Goal: Navigation & Orientation: Find specific page/section

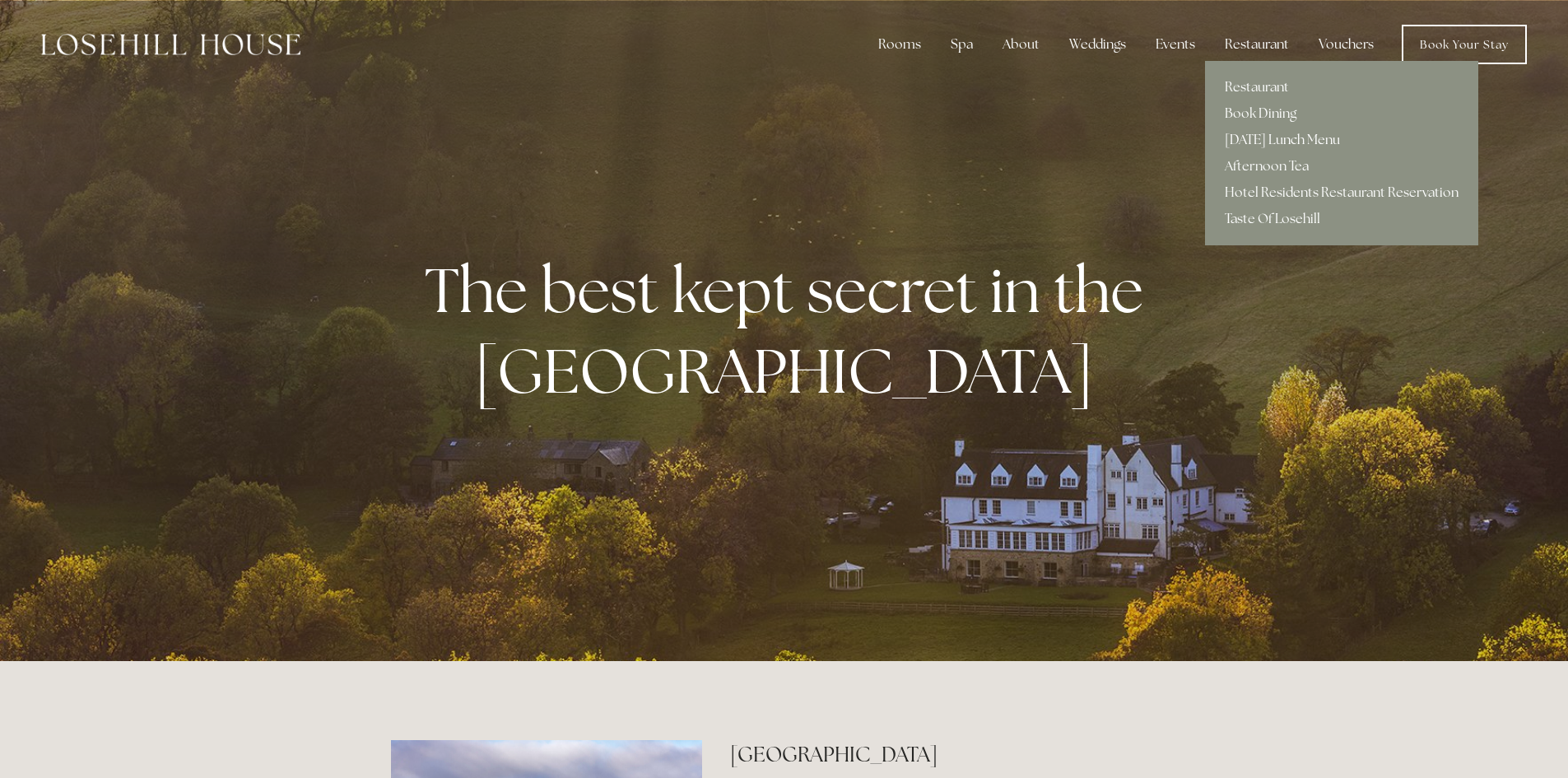
click at [1247, 142] on link "[DATE] Lunch Menu" at bounding box center [1342, 140] width 273 height 27
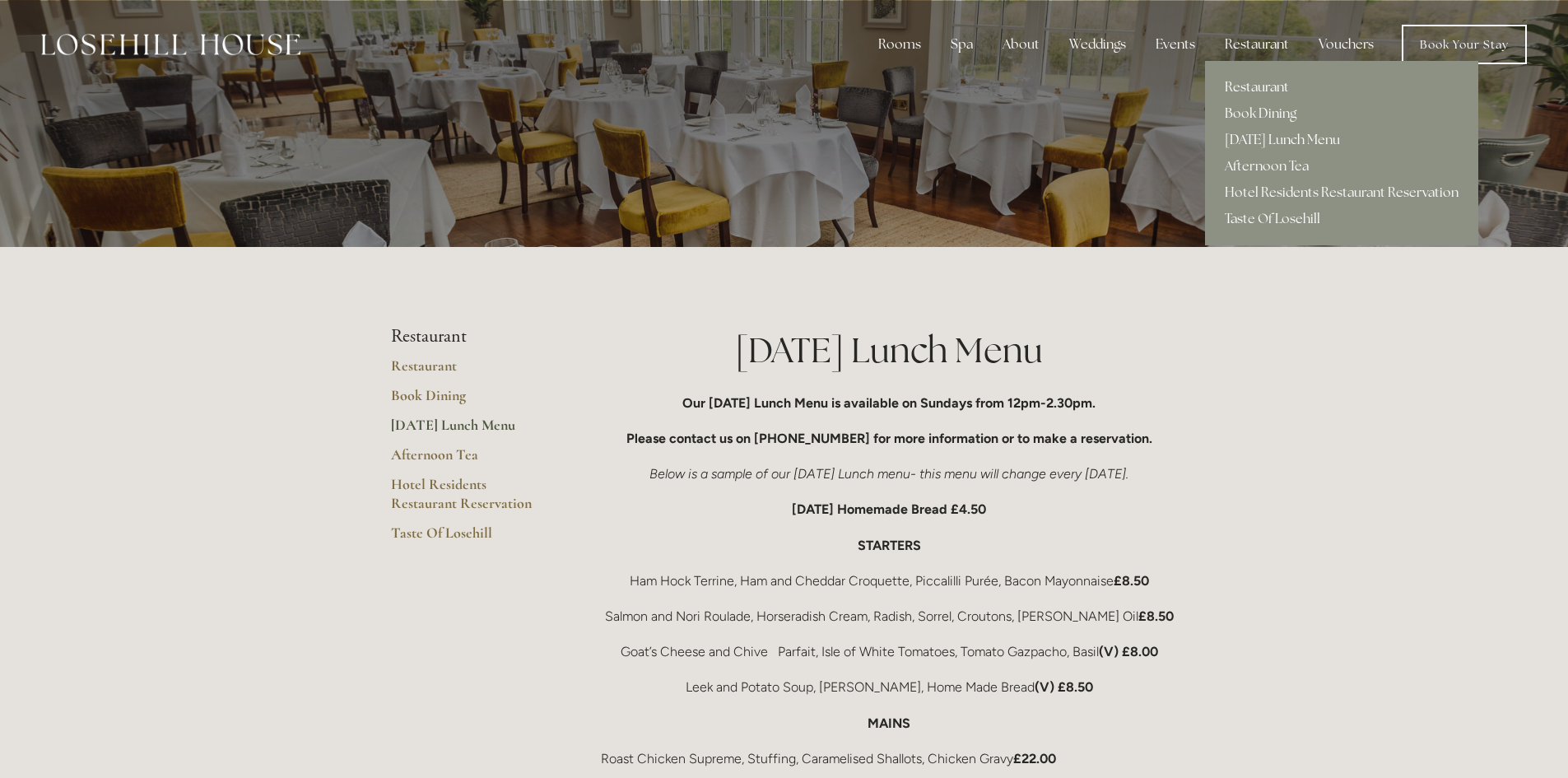
click at [1266, 86] on link "Restaurant" at bounding box center [1342, 87] width 273 height 27
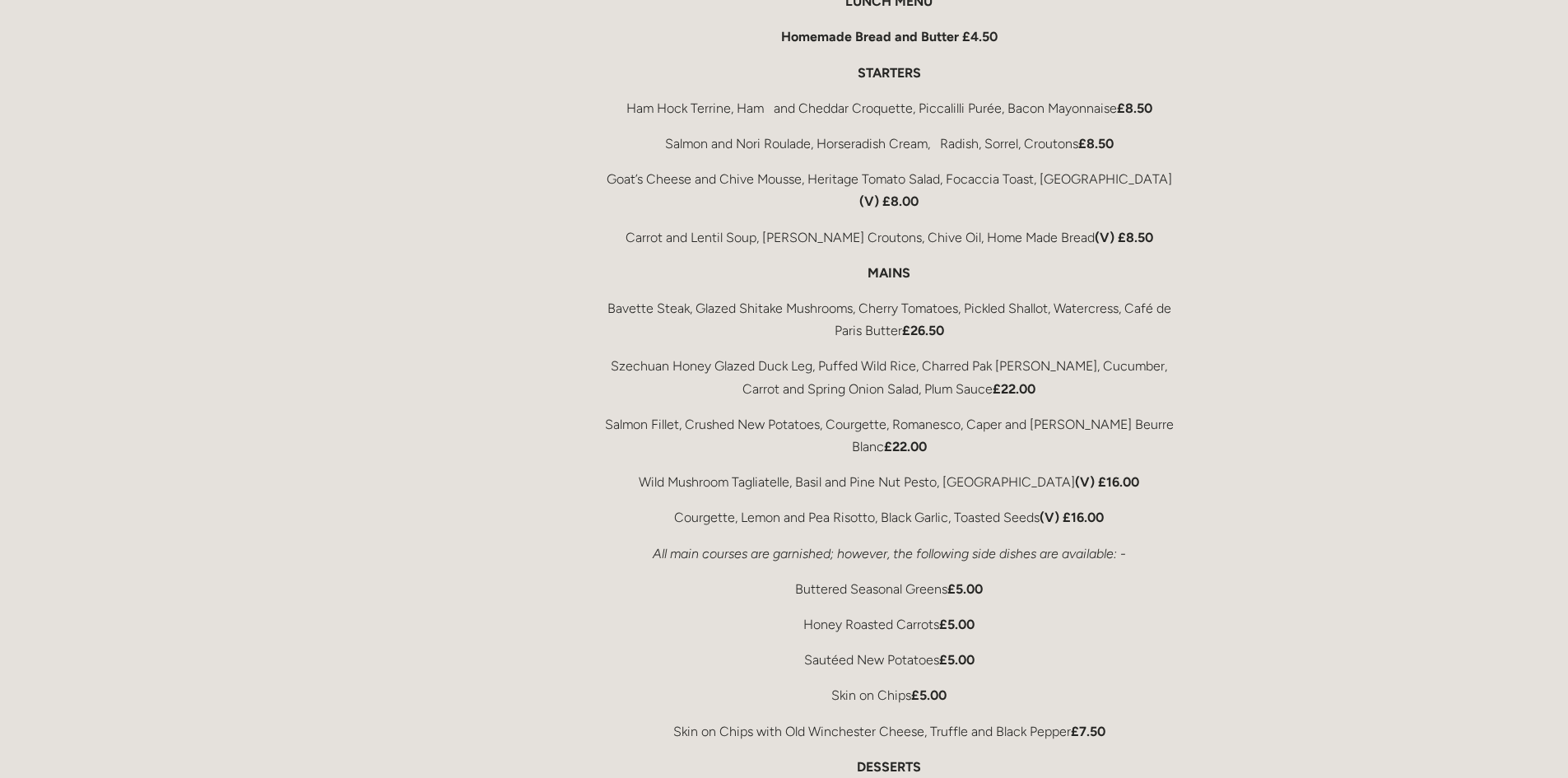
scroll to position [3048, 0]
